Goal: Information Seeking & Learning: Learn about a topic

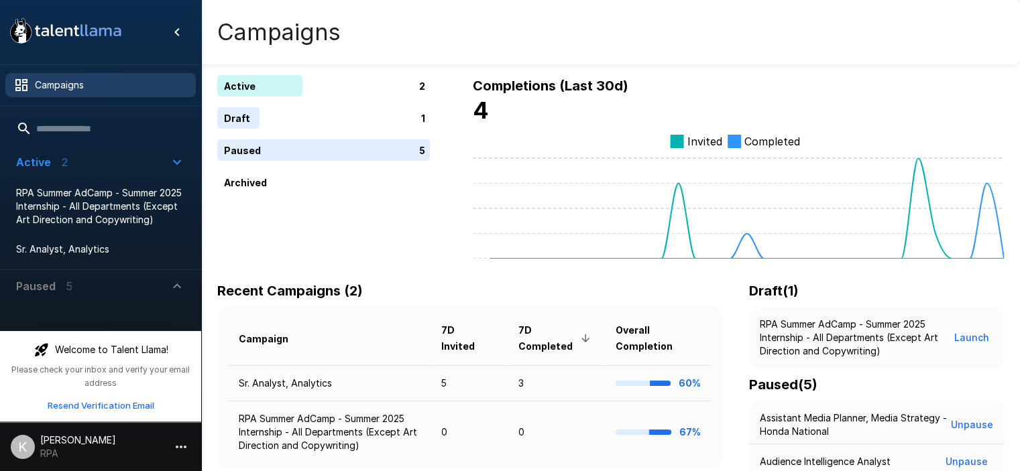
scroll to position [192, 0]
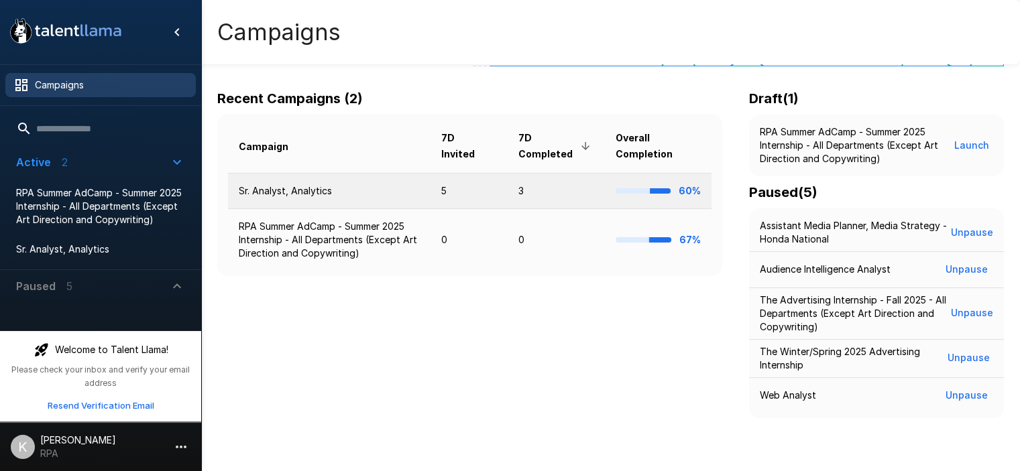
click at [590, 200] on td "3" at bounding box center [557, 191] width 98 height 36
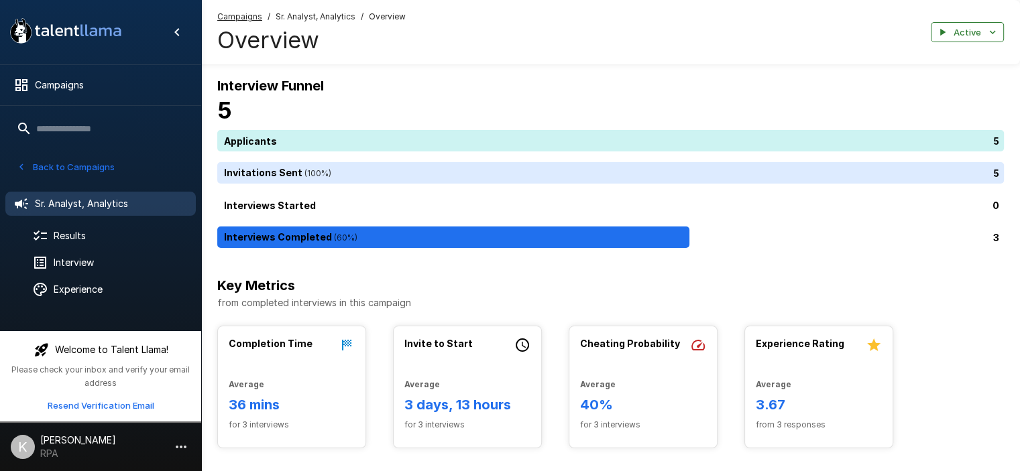
scroll to position [201, 0]
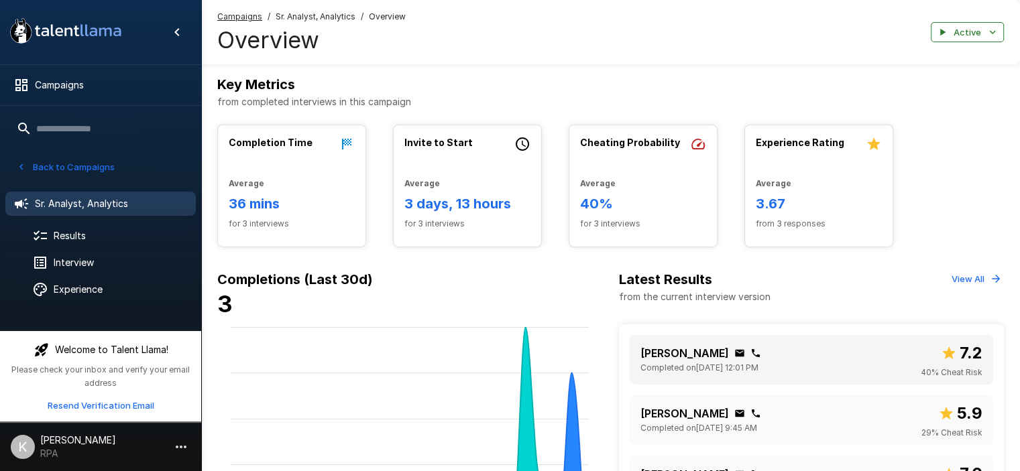
click at [848, 341] on div "[PERSON_NAME] Completed on [DATE] 12:01 PM 7.2 40 % Cheat Risk" at bounding box center [811, 360] width 343 height 39
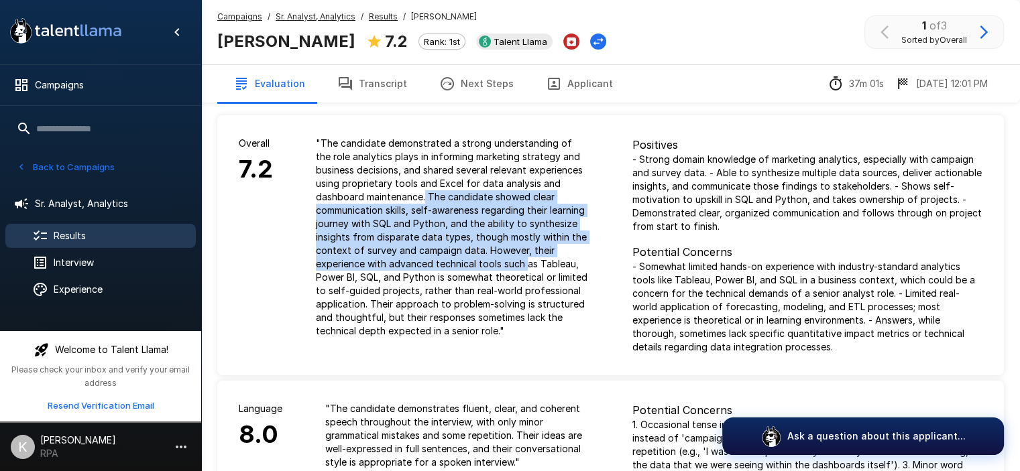
drag, startPoint x: 425, startPoint y: 200, endPoint x: 526, endPoint y: 267, distance: 120.9
click at [526, 267] on p "" The candidate demonstrated a strong understanding of the role analytics plays…" at bounding box center [453, 237] width 274 height 201
click at [526, 270] on p "" The candidate demonstrated a strong understanding of the role analytics plays…" at bounding box center [453, 237] width 274 height 201
click at [420, 256] on p "" The candidate demonstrated a strong understanding of the role analytics plays…" at bounding box center [453, 237] width 274 height 201
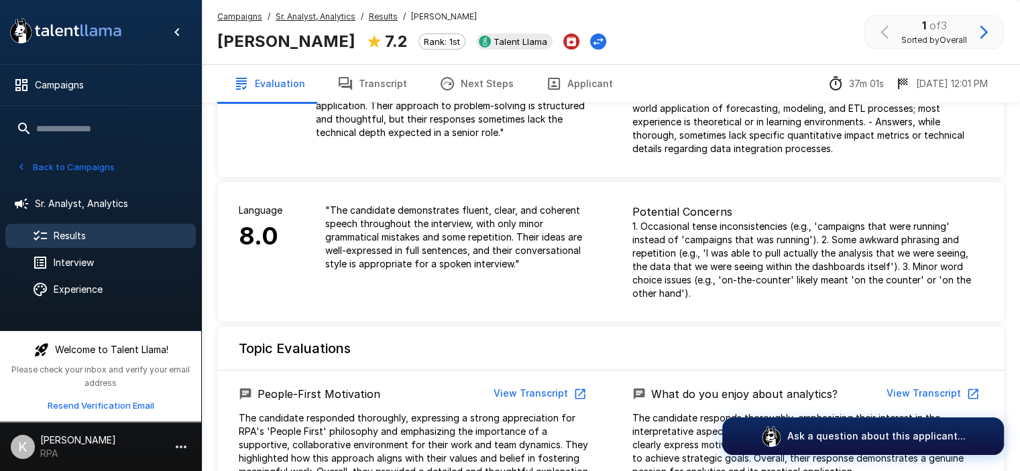
scroll to position [201, 0]
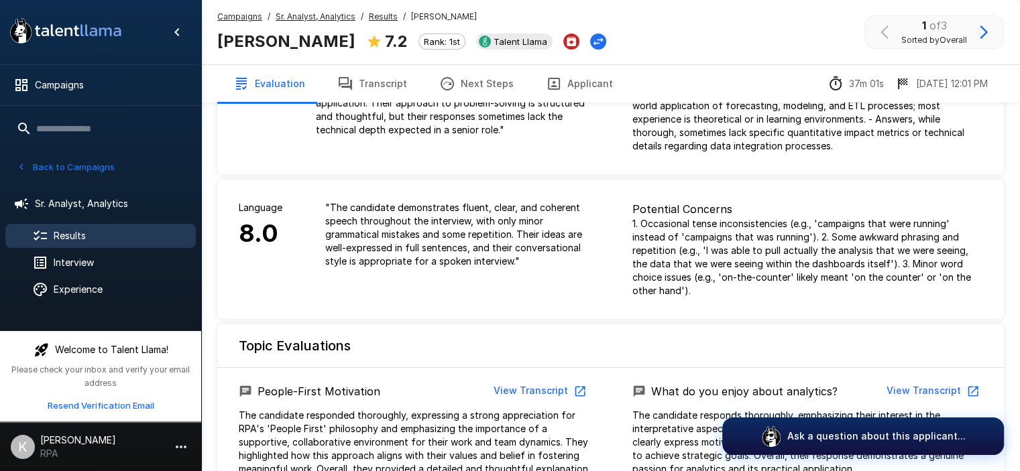
click at [738, 237] on p "1. Occasional tense inconsistencies (e.g., 'campaigns that were running' instea…" at bounding box center [807, 257] width 351 height 80
click at [799, 256] on p "1. Occasional tense inconsistencies (e.g., 'campaigns that were running' instea…" at bounding box center [807, 257] width 351 height 80
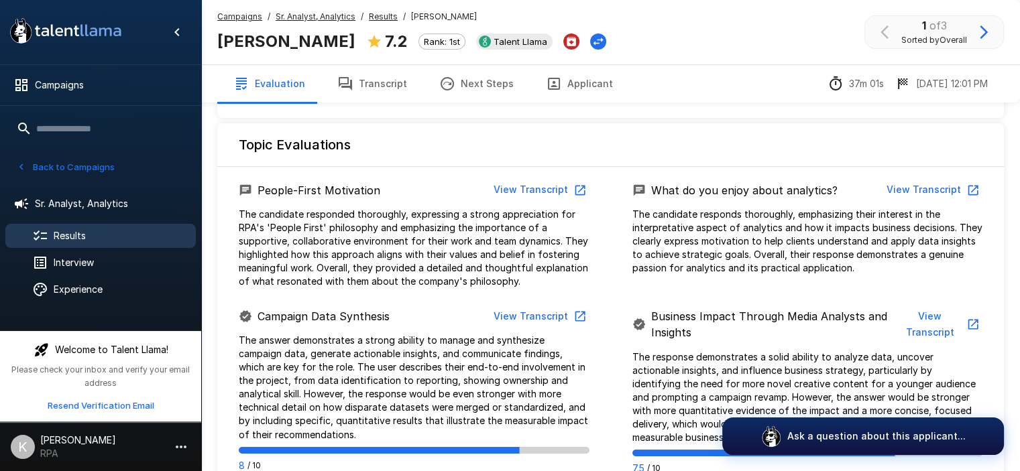
scroll to position [671, 0]
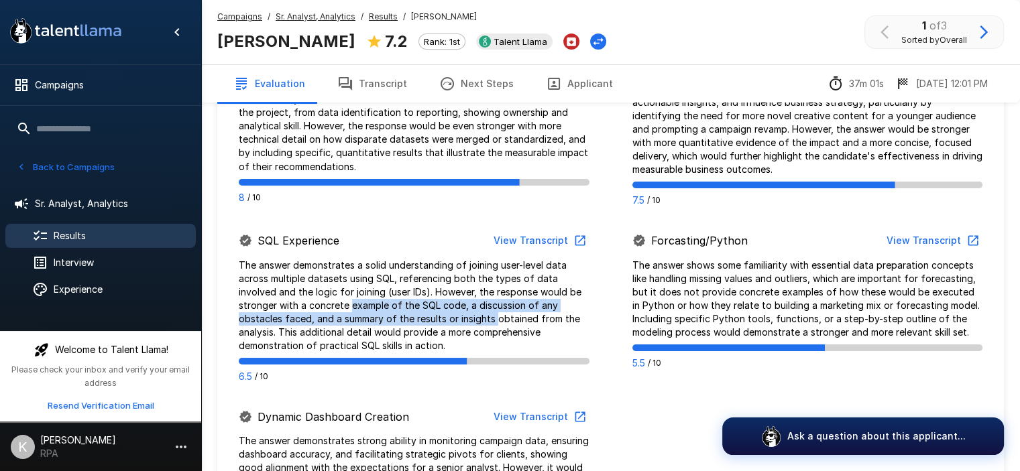
drag, startPoint x: 349, startPoint y: 308, endPoint x: 496, endPoint y: 314, distance: 147.0
click at [496, 314] on p "The answer demonstrates a solid understanding of joining user-level data across…" at bounding box center [414, 306] width 351 height 94
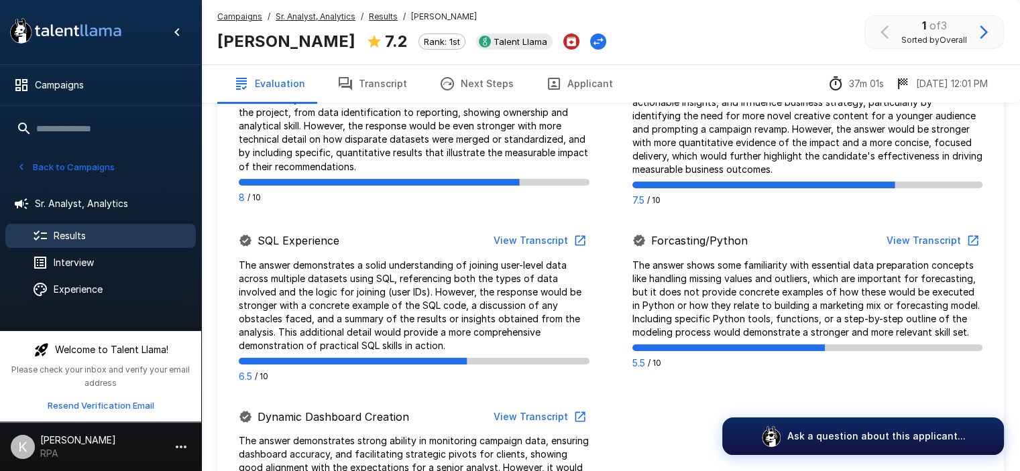
click at [559, 238] on button "View Transcript" at bounding box center [538, 241] width 101 height 25
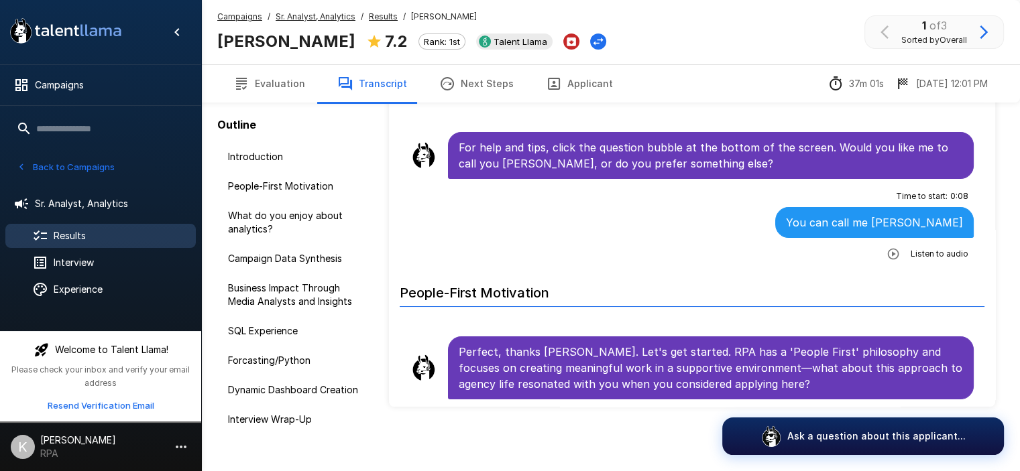
scroll to position [74, 0]
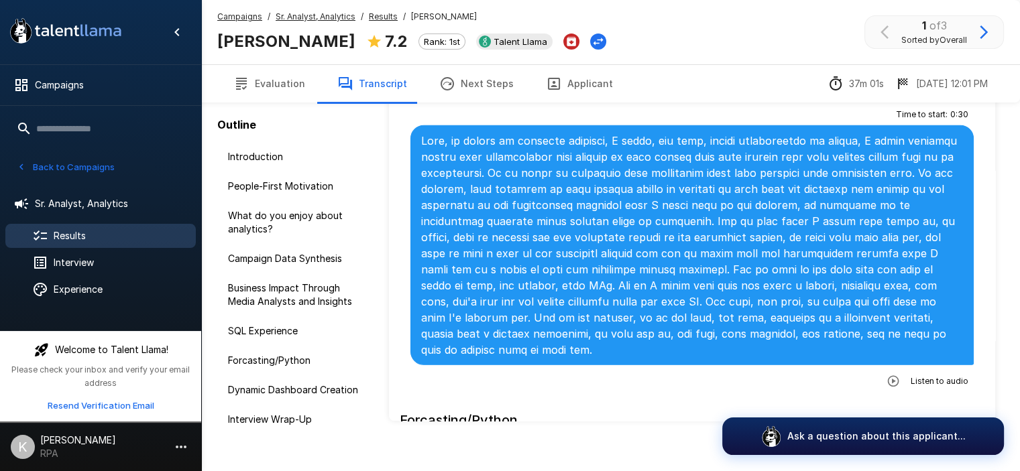
scroll to position [3881, 0]
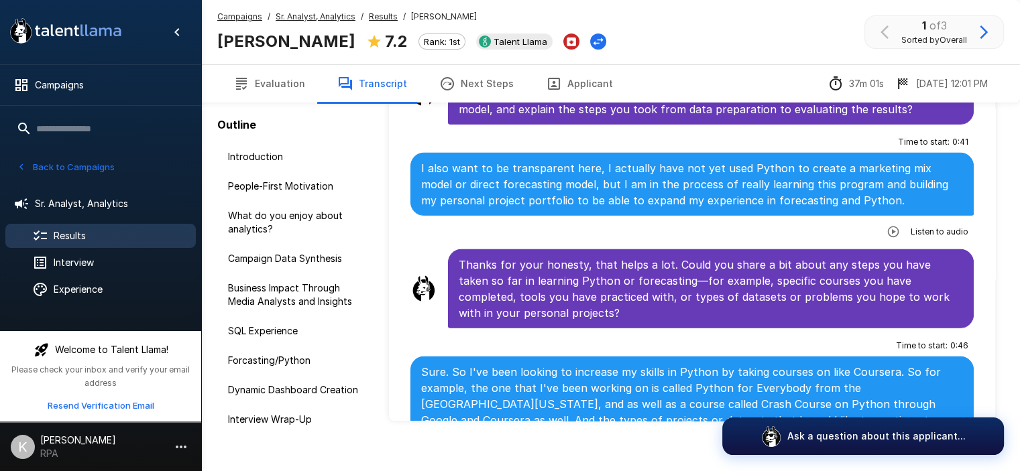
click at [94, 233] on span "Results" at bounding box center [119, 235] width 131 height 13
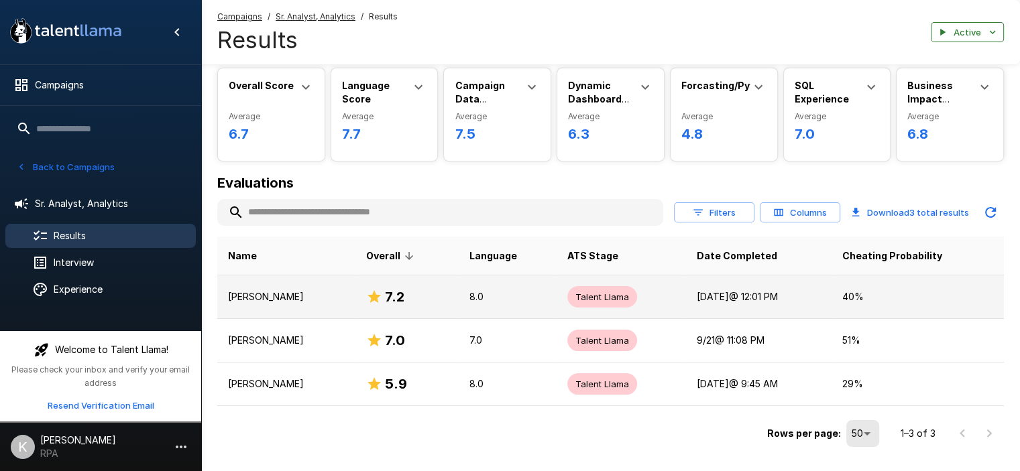
scroll to position [67, 0]
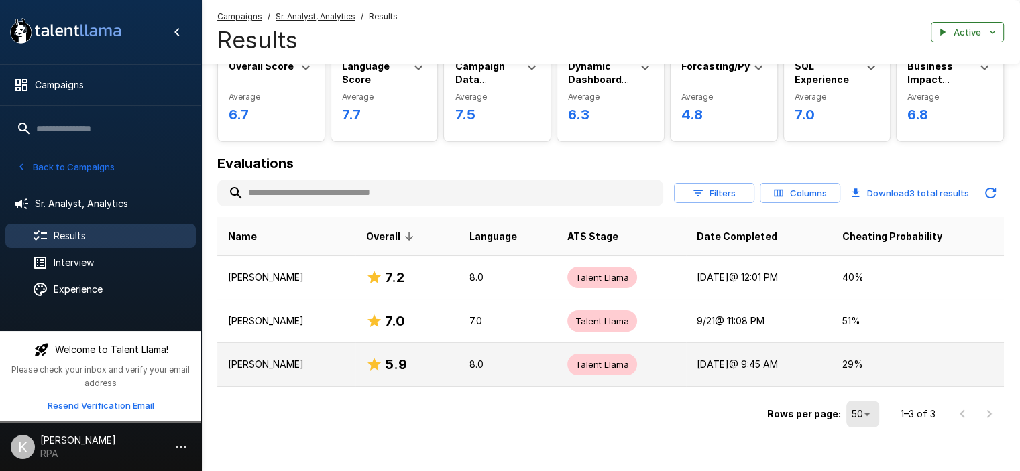
click at [515, 370] on p "8.0" at bounding box center [507, 364] width 76 height 13
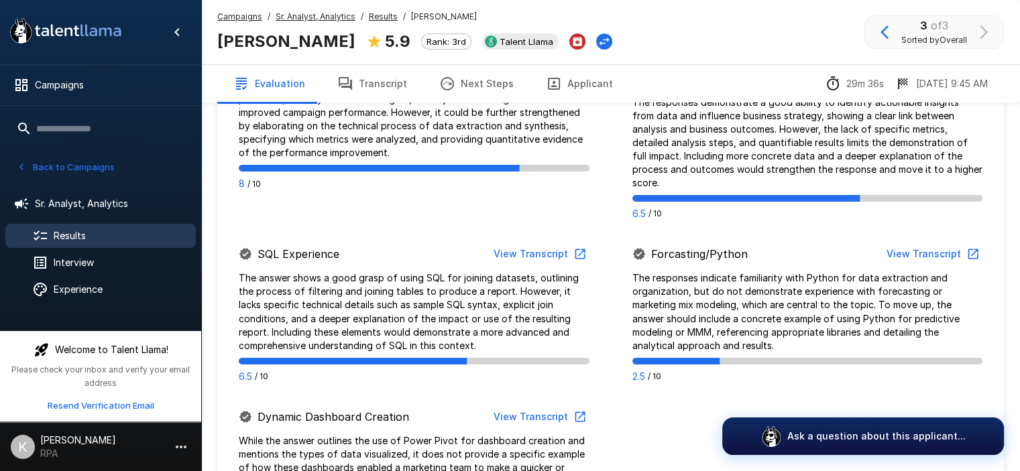
scroll to position [872, 0]
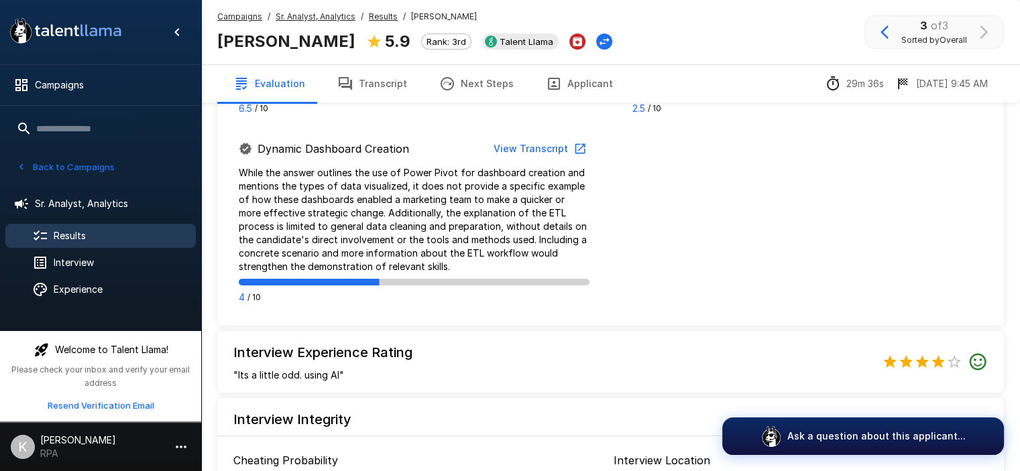
click at [453, 223] on p "While the answer outlines the use of Power Pivot for dashboard creation and men…" at bounding box center [414, 219] width 351 height 107
click at [583, 144] on icon "button" at bounding box center [580, 149] width 10 height 10
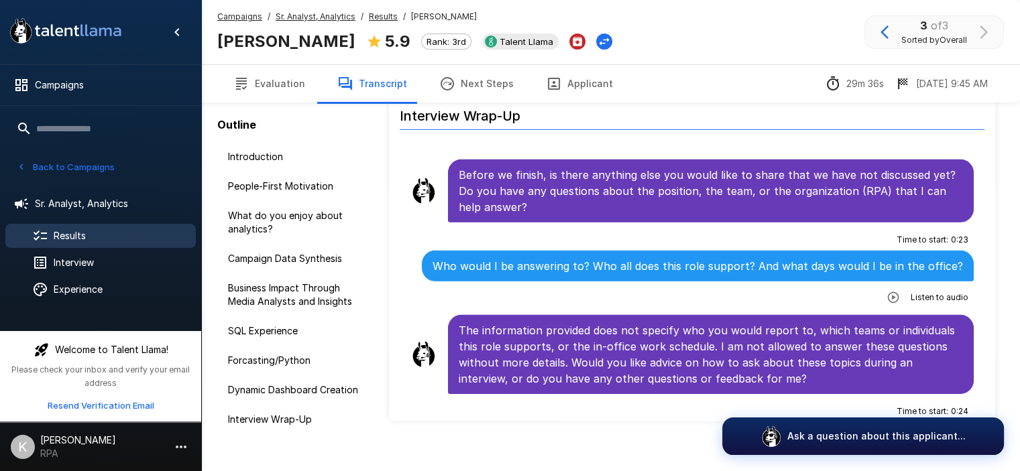
scroll to position [4204, 0]
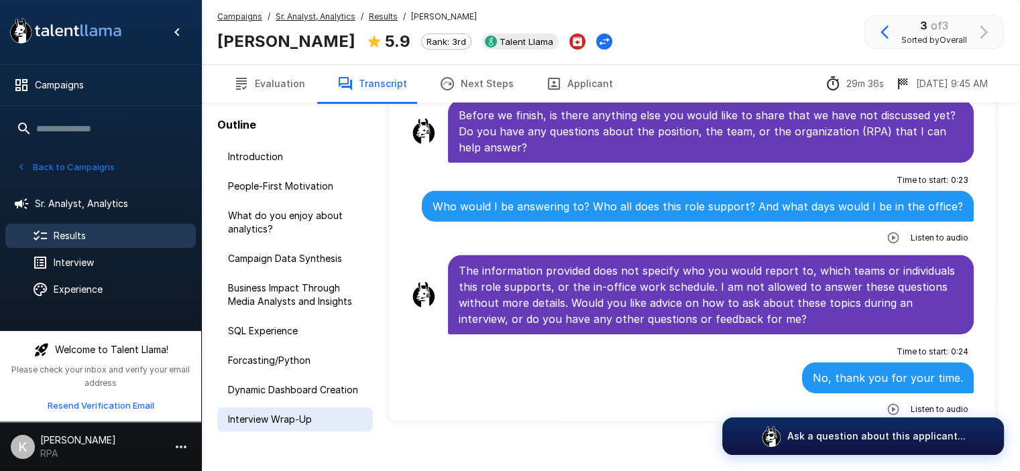
click at [298, 418] on span "Interview Wrap-Up" at bounding box center [295, 419] width 134 height 13
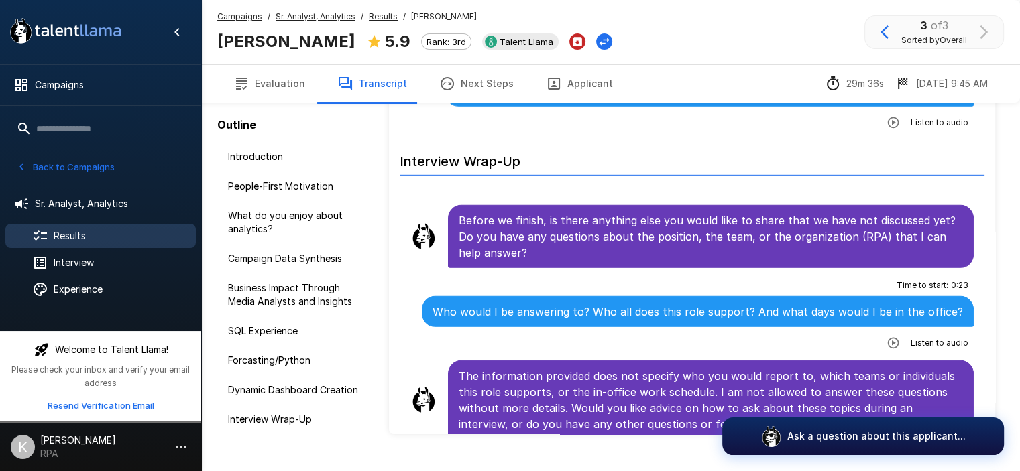
scroll to position [4097, 0]
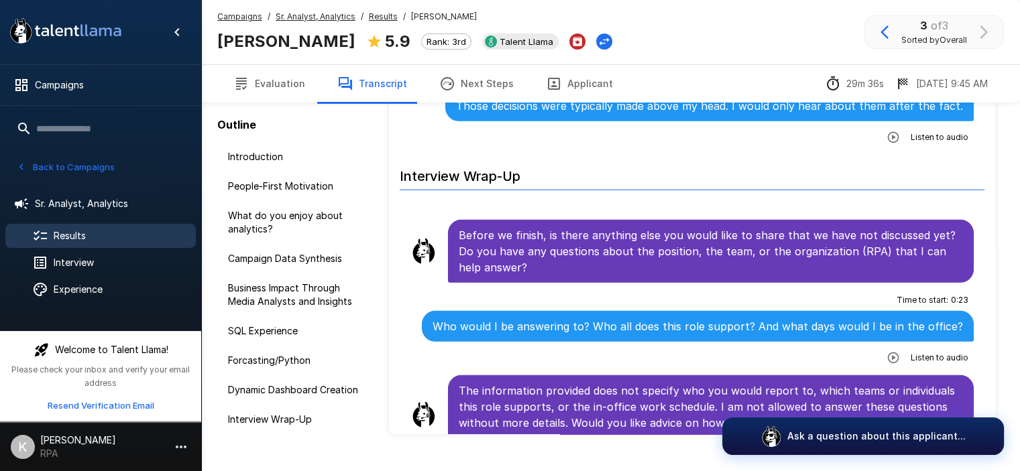
click at [695, 383] on p "The information provided does not specify who you would report to, which teams …" at bounding box center [711, 415] width 504 height 64
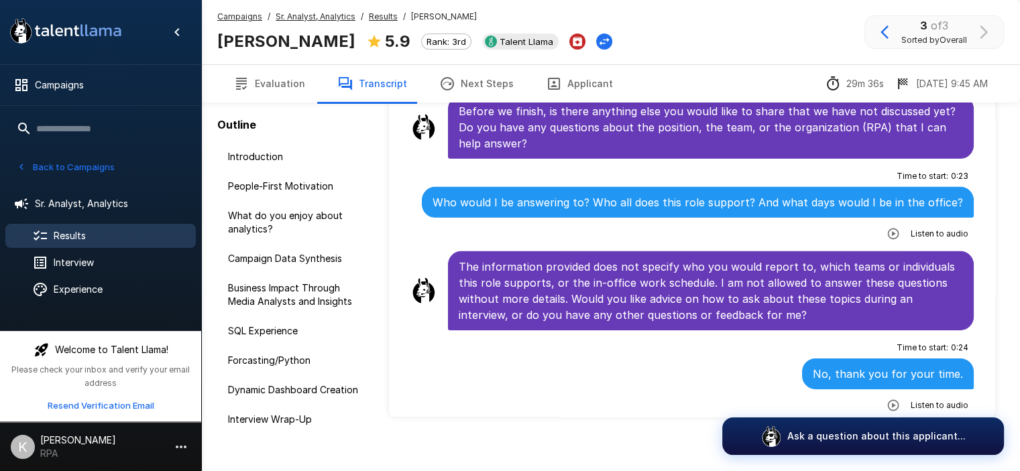
scroll to position [87, 0]
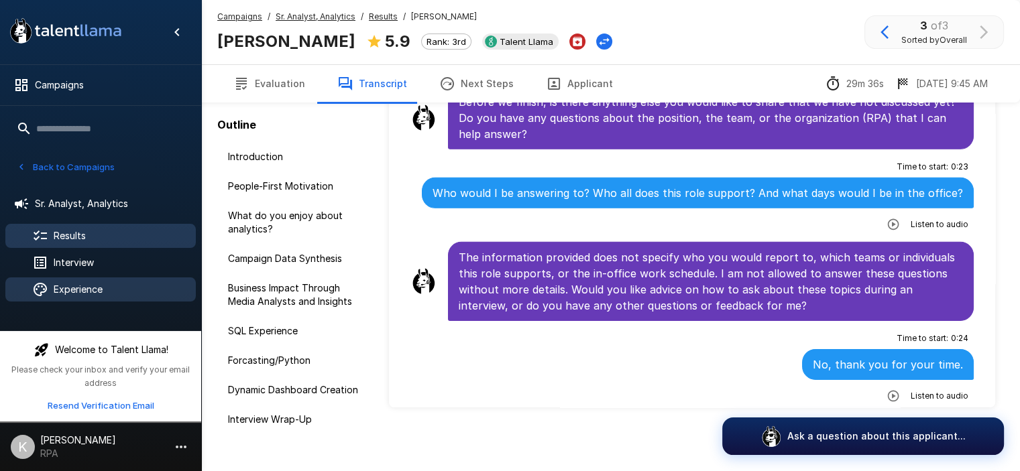
click at [135, 287] on span "Experience" at bounding box center [119, 289] width 131 height 13
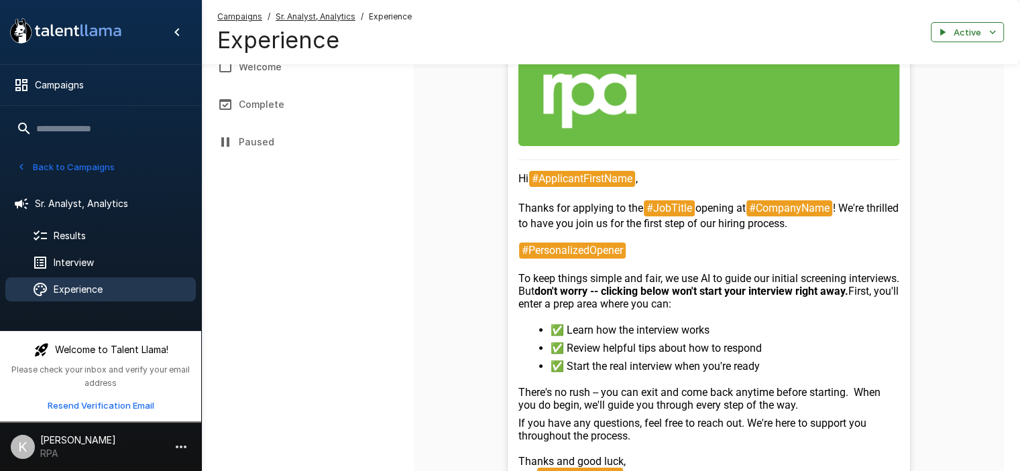
scroll to position [87, 0]
